Goal: Task Accomplishment & Management: Complete application form

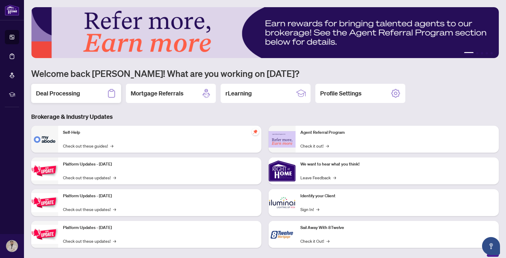
click at [71, 98] on div "Deal Processing" at bounding box center [76, 93] width 90 height 19
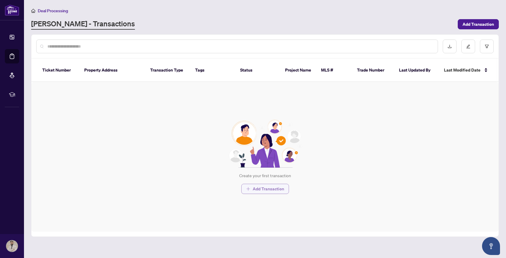
click at [270, 188] on span "Add Transaction" at bounding box center [268, 189] width 31 height 10
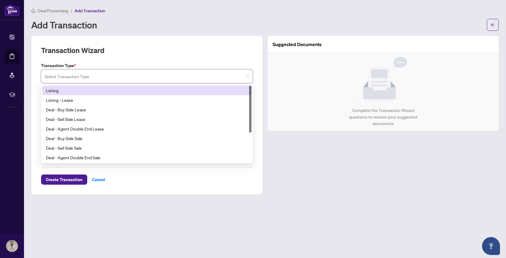
click at [127, 78] on input "search" at bounding box center [144, 77] width 199 height 13
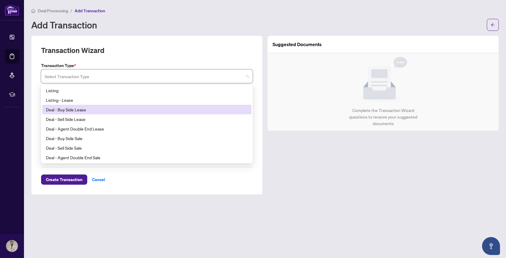
click at [99, 109] on div "Deal - Buy Side Lease" at bounding box center [147, 109] width 202 height 7
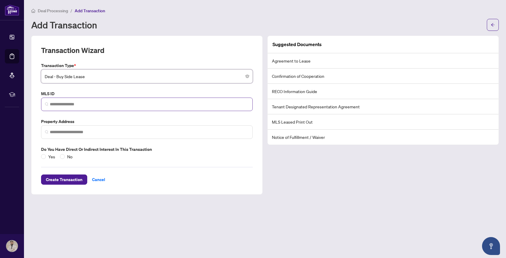
click at [114, 109] on span at bounding box center [147, 104] width 212 height 13
click at [285, 61] on li "Agreement to Lease" at bounding box center [383, 60] width 231 height 15
click at [298, 64] on li "Agreement to Lease" at bounding box center [383, 60] width 231 height 15
click at [294, 63] on li "Agreement to Lease" at bounding box center [383, 60] width 231 height 15
